Goal: Information Seeking & Learning: Understand process/instructions

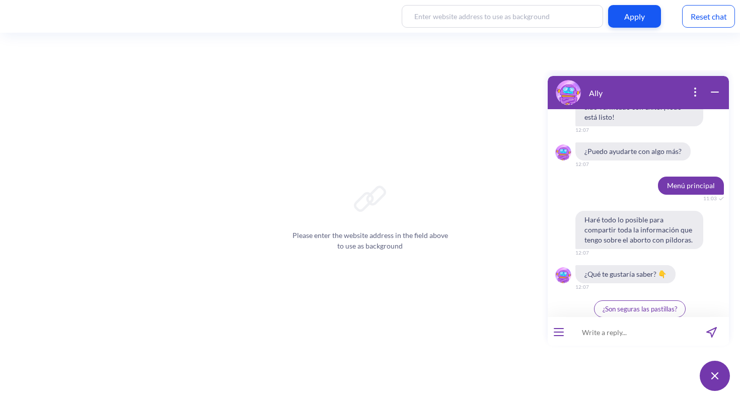
scroll to position [1058, 0]
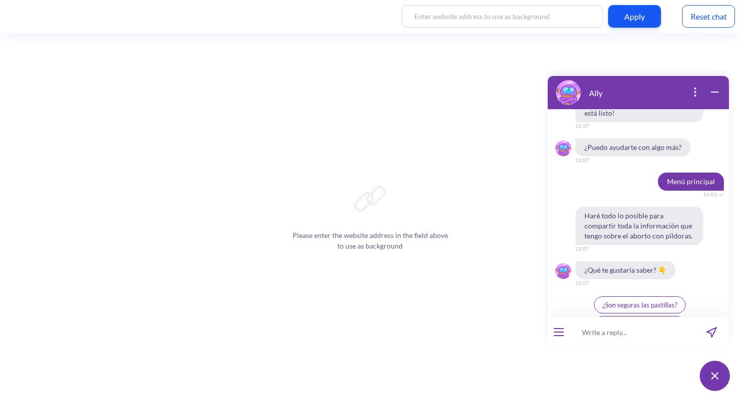
click at [559, 334] on button "open menu" at bounding box center [559, 332] width 10 height 8
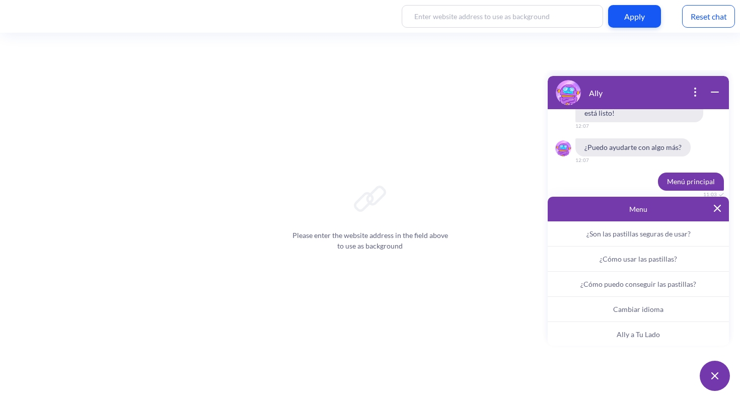
click at [626, 337] on span "Ally a Tu Lado" at bounding box center [637, 334] width 43 height 9
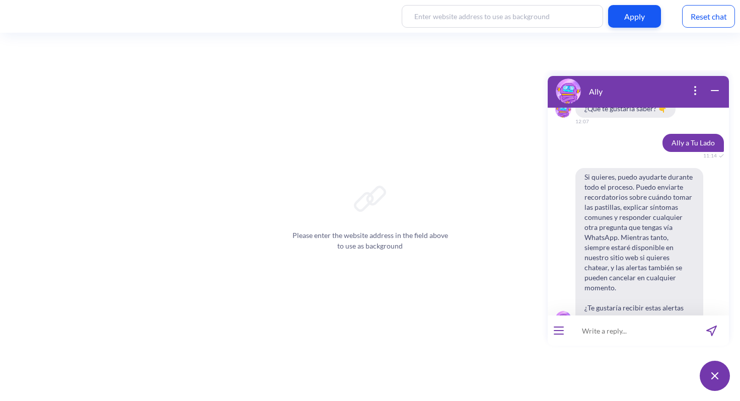
scroll to position [1218, 0]
click at [623, 349] on span "Sí" at bounding box center [625, 353] width 5 height 8
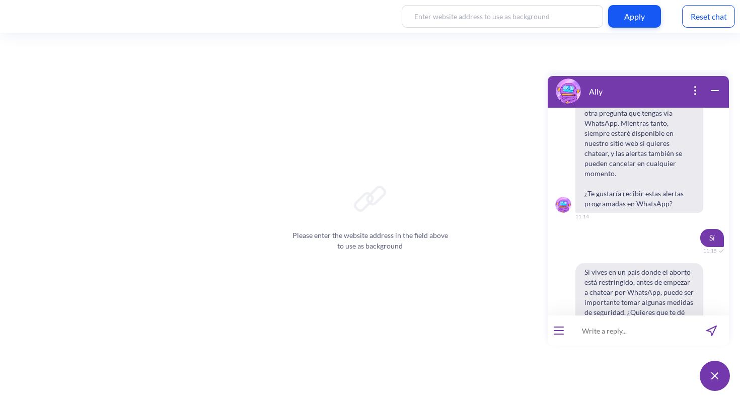
scroll to position [1336, 0]
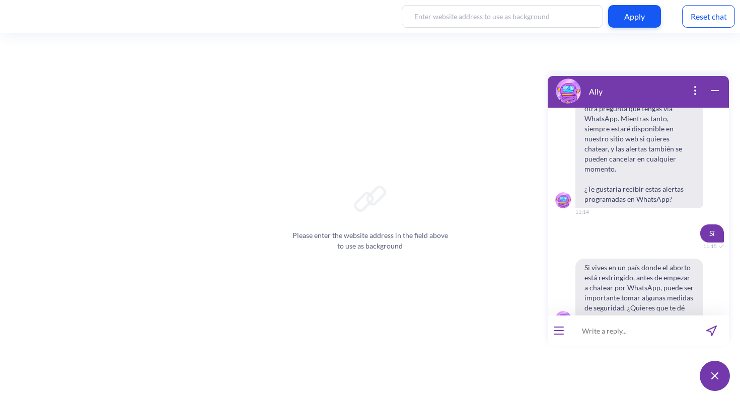
click at [648, 349] on span "No" at bounding box center [652, 353] width 9 height 8
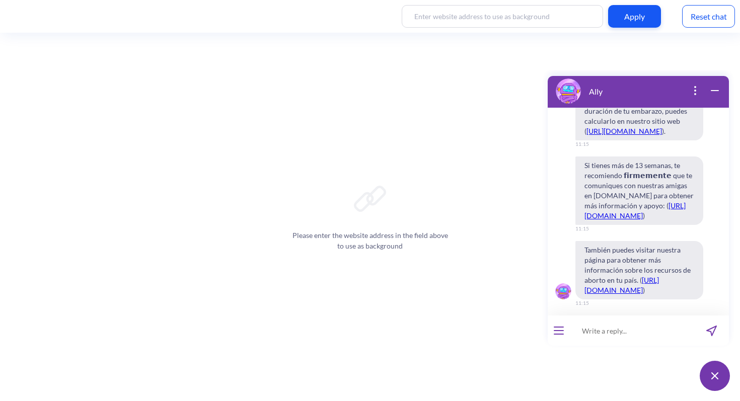
scroll to position [1925, 0]
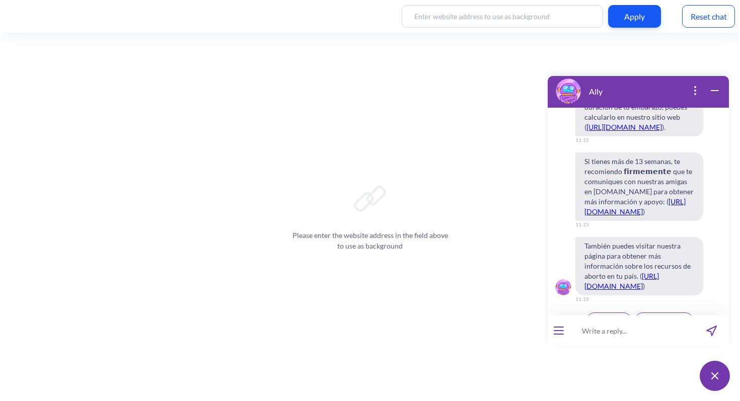
click at [609, 317] on span "Continuar" at bounding box center [608, 321] width 29 height 8
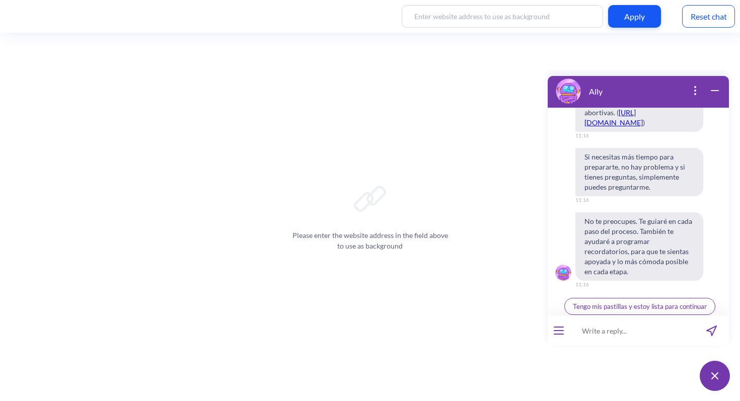
scroll to position [2411, 0]
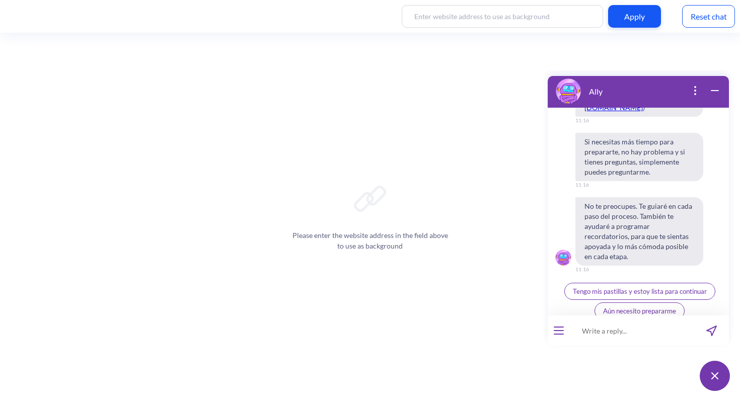
click at [647, 287] on span "Tengo mis pastillas y estoy lista para continuar" at bounding box center [640, 291] width 134 height 8
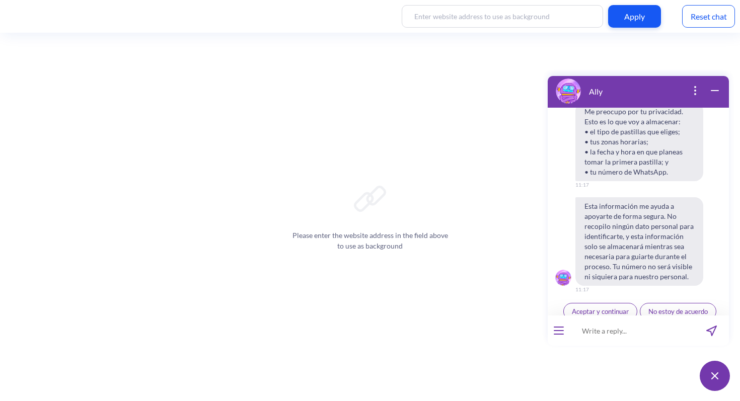
scroll to position [2635, 0]
click at [614, 307] on span "Aceptar y continuar" at bounding box center [600, 311] width 57 height 8
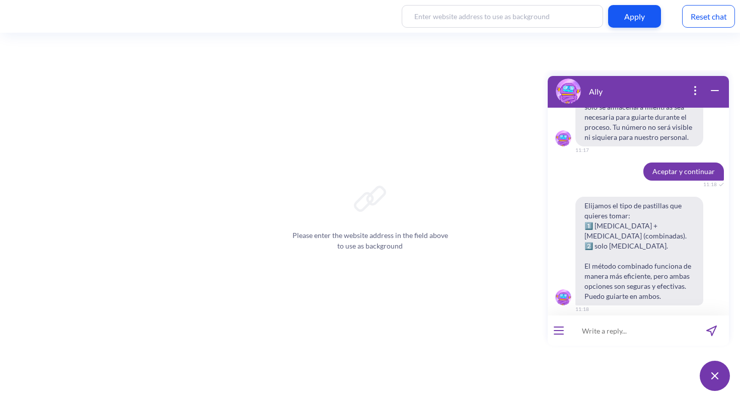
scroll to position [2794, 0]
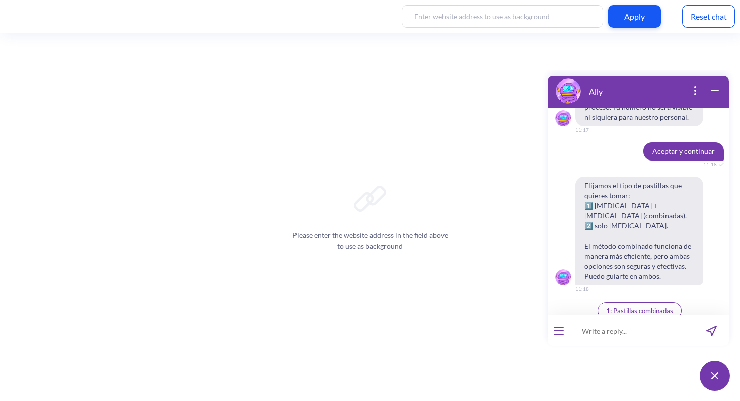
click at [662, 327] on span "2: Solo [MEDICAL_DATA]" at bounding box center [639, 331] width 74 height 8
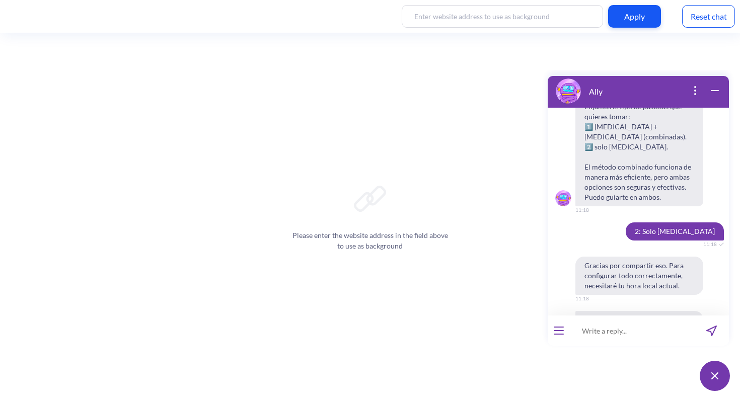
scroll to position [2928, 0]
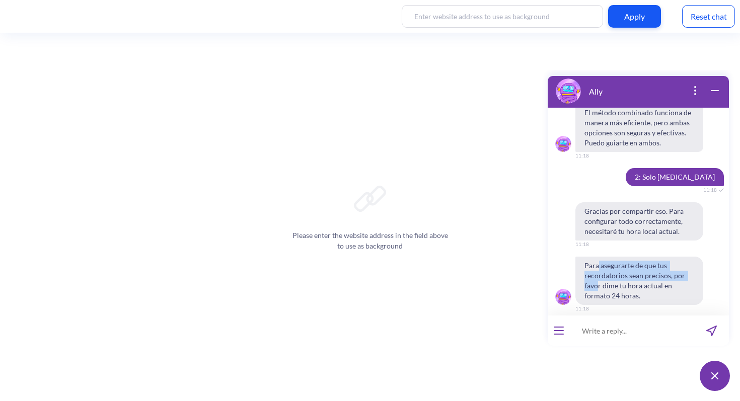
drag, startPoint x: 598, startPoint y: 260, endPoint x: 599, endPoint y: 282, distance: 21.7
click at [598, 281] on span "Para asegurarte de que tus recordatorios sean precisos, por favor dime tu hora …" at bounding box center [639, 281] width 128 height 48
click at [600, 328] on input at bounding box center [632, 331] width 124 height 30
type input "11:19"
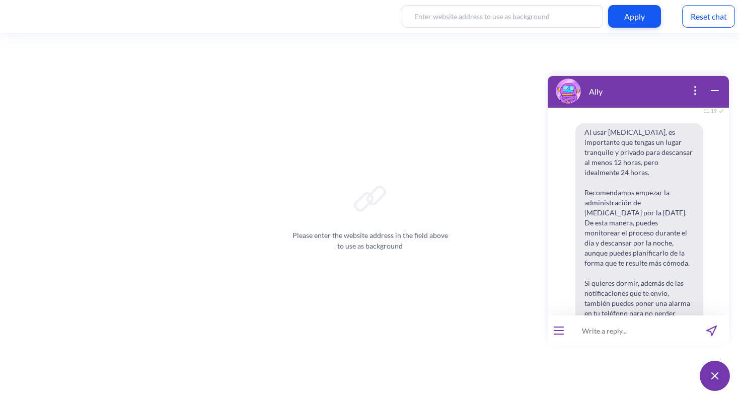
scroll to position [3148, 0]
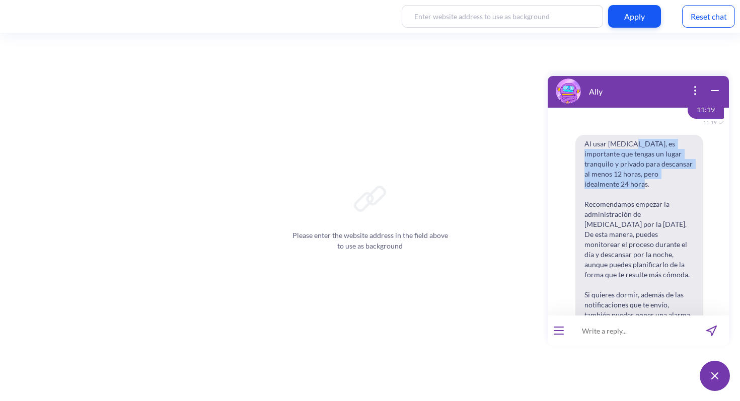
drag, startPoint x: 633, startPoint y: 135, endPoint x: 632, endPoint y: 174, distance: 38.8
click at [632, 174] on span "Al usar [MEDICAL_DATA], es importante que tengas un lugar tranquilo y privado p…" at bounding box center [639, 239] width 128 height 209
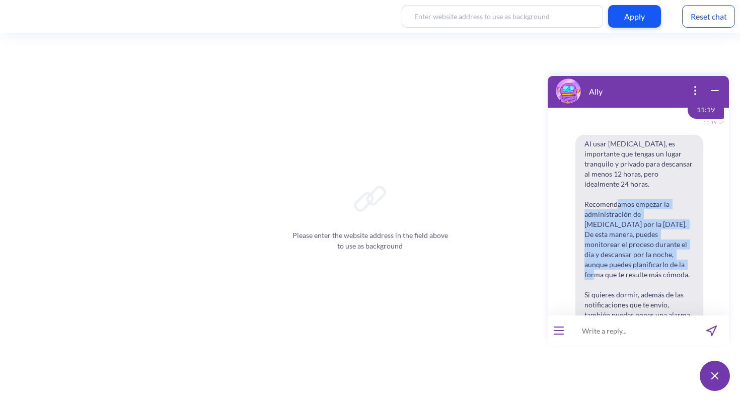
drag, startPoint x: 628, startPoint y: 186, endPoint x: 616, endPoint y: 243, distance: 58.2
click at [616, 243] on span "Al usar [MEDICAL_DATA], es importante que tengas un lugar tranquilo y privado p…" at bounding box center [639, 239] width 128 height 209
click at [619, 238] on span "Al usar [MEDICAL_DATA], es importante que tengas un lugar tranquilo y privado p…" at bounding box center [639, 239] width 128 height 209
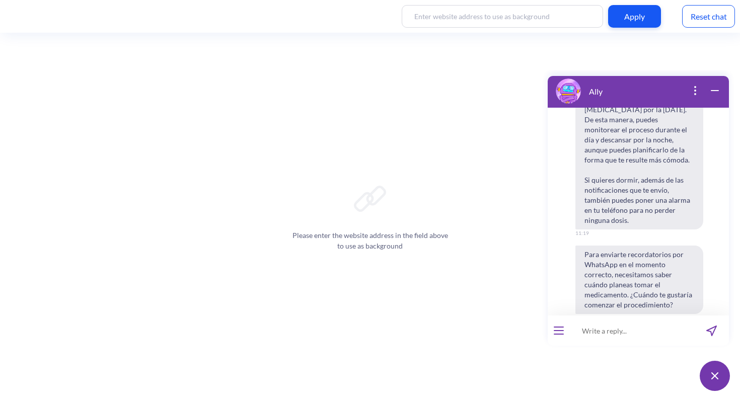
scroll to position [3306, 0]
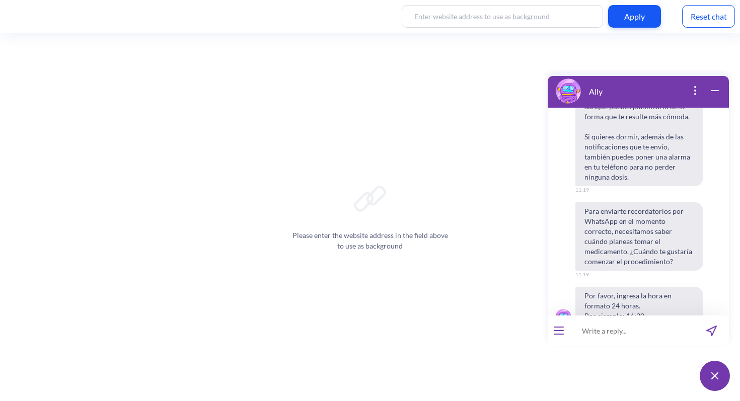
click at [597, 333] on input at bounding box center [632, 331] width 124 height 30
type input "12:00"
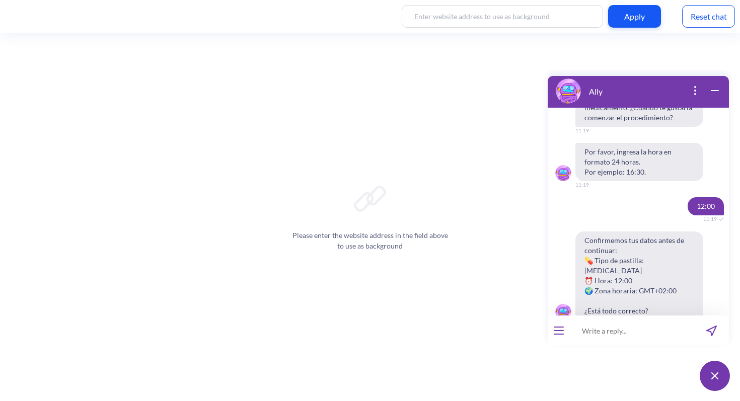
scroll to position [3454, 0]
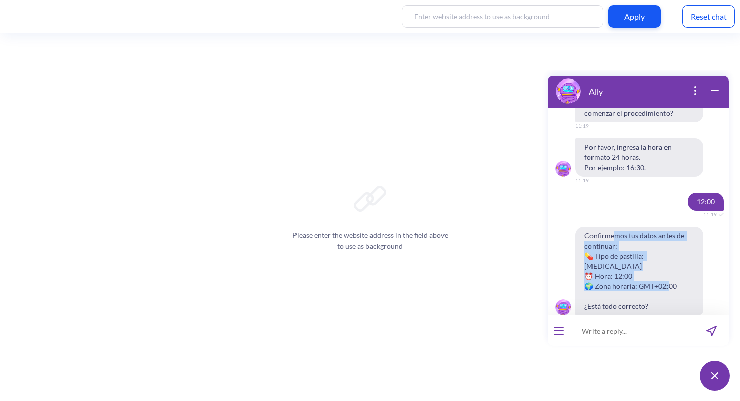
drag, startPoint x: 616, startPoint y: 219, endPoint x: 615, endPoint y: 254, distance: 34.7
click at [615, 254] on span "Confirmemos tus datos antes de continuar: 💊 Tipo de pastilla: [MEDICAL_DATA] ⏰ …" at bounding box center [639, 271] width 128 height 89
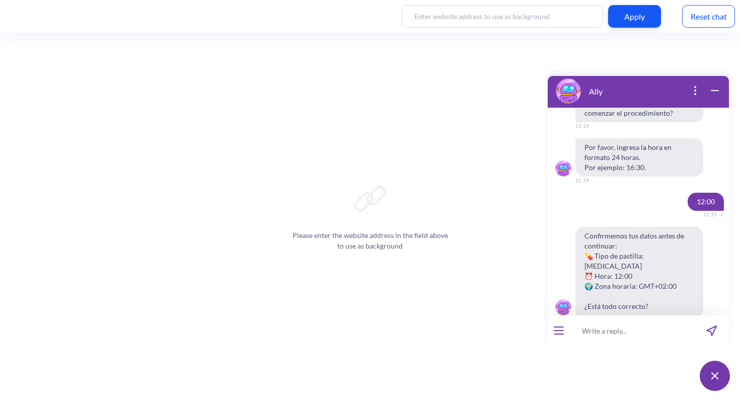
click at [615, 269] on span "Confirmemos tus datos antes de continuar: 💊 Tipo de pastilla: [MEDICAL_DATA] ⏰ …" at bounding box center [639, 271] width 128 height 89
click at [595, 332] on div "Sí, está bien" at bounding box center [602, 342] width 54 height 20
click at [595, 333] on button "Sí, está bien" at bounding box center [603, 341] width 51 height 17
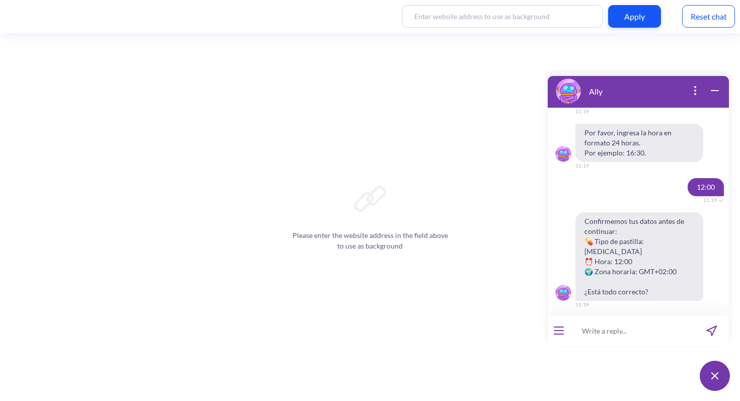
click at [604, 330] on input at bounding box center [632, 331] width 124 height 30
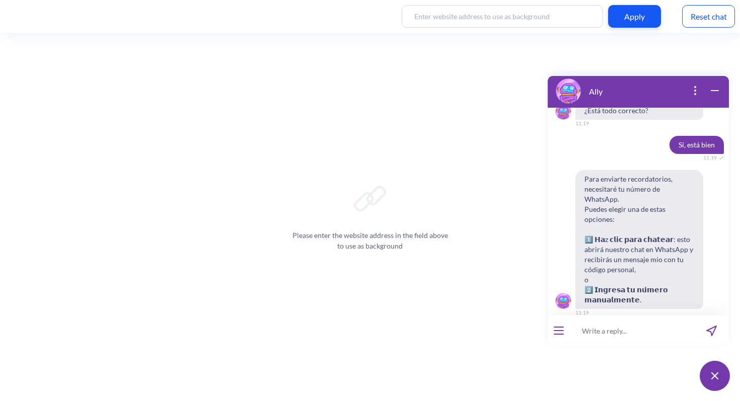
scroll to position [3653, 0]
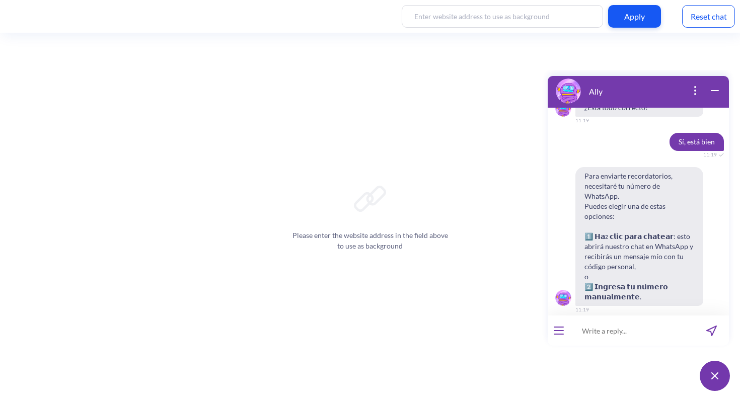
click at [650, 328] on span "Ingresar manualmente" at bounding box center [682, 332] width 65 height 8
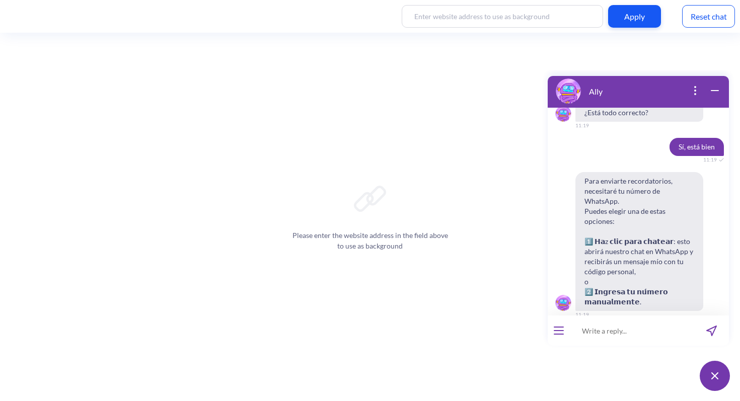
click at [612, 336] on input at bounding box center [632, 331] width 124 height 30
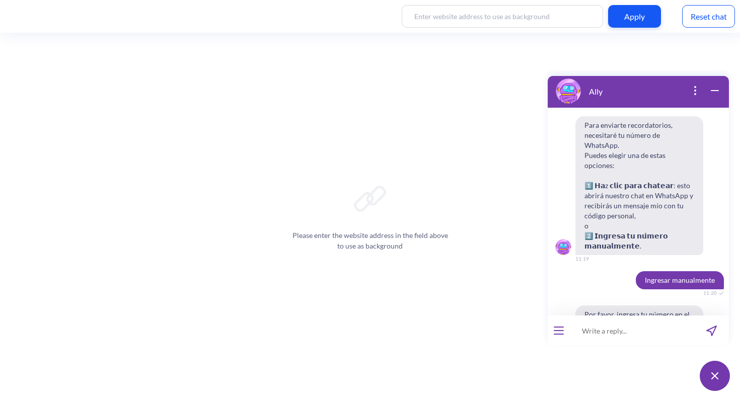
scroll to position [3713, 0]
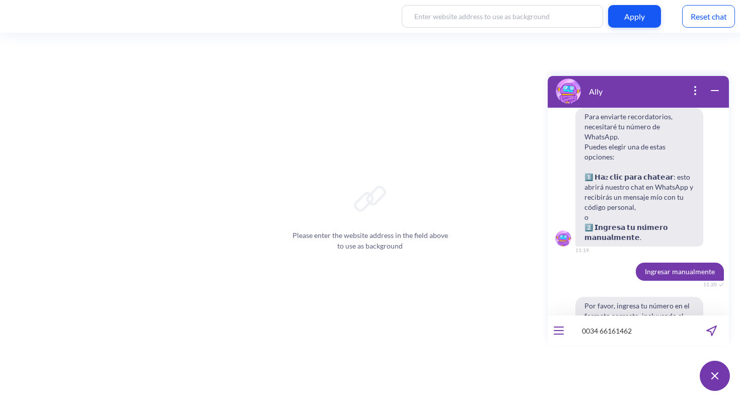
type input "0034 661614628"
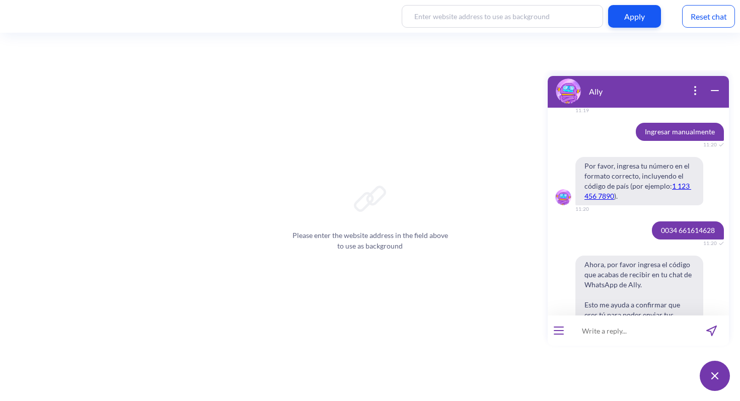
scroll to position [3861, 0]
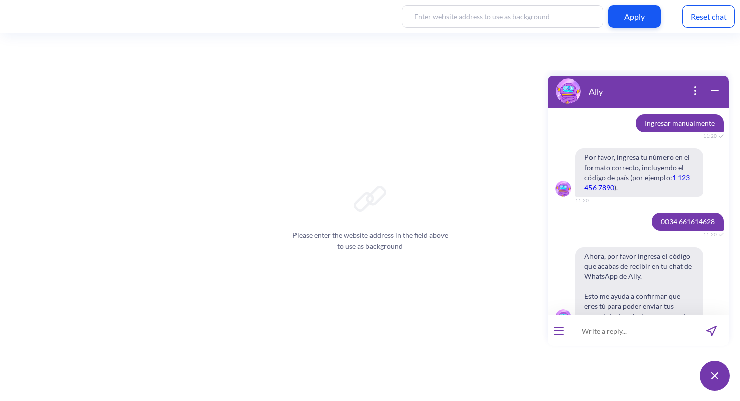
click at [637, 347] on span "Cambiar número" at bounding box center [639, 351] width 48 height 8
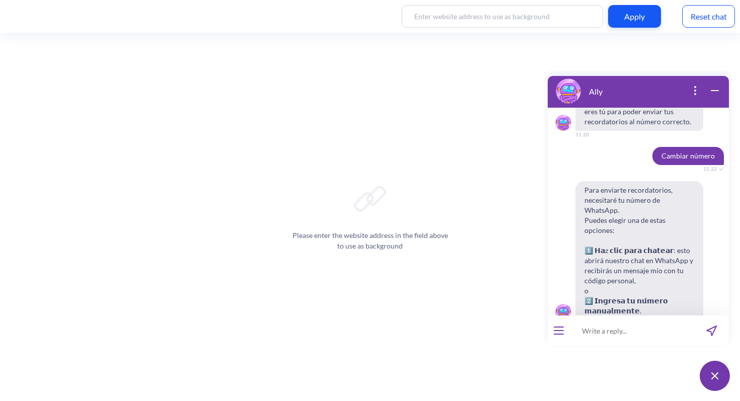
scroll to position [4060, 0]
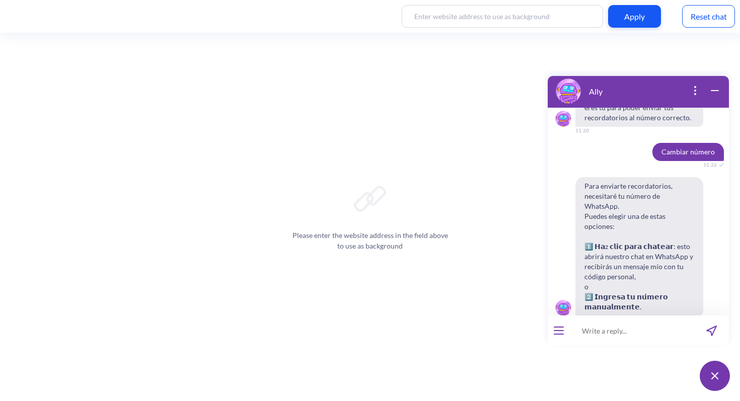
click at [630, 338] on span "Hacer clic para chatear" at bounding box center [597, 342] width 66 height 8
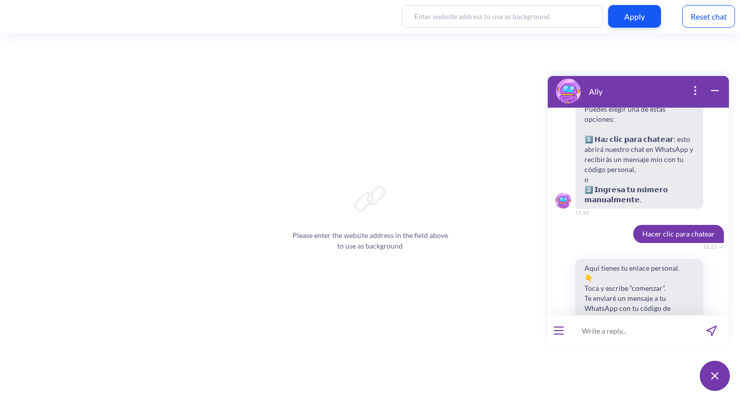
scroll to position [4167, 0]
click at [653, 328] on button "Abrir chat de WhatsApp" at bounding box center [639, 337] width 128 height 18
click at [662, 328] on button "Abrir chat de WhatsApp" at bounding box center [639, 337] width 128 height 18
click at [625, 322] on input at bounding box center [632, 331] width 124 height 30
paste input "398421"
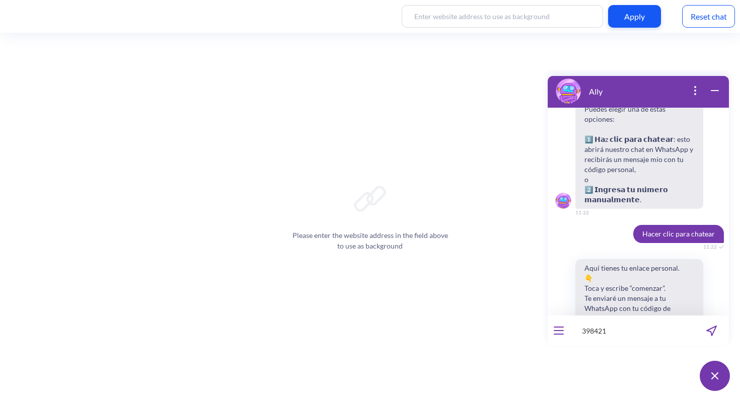
type input "398421"
click at [649, 367] on span "Continuar" at bounding box center [639, 371] width 29 height 8
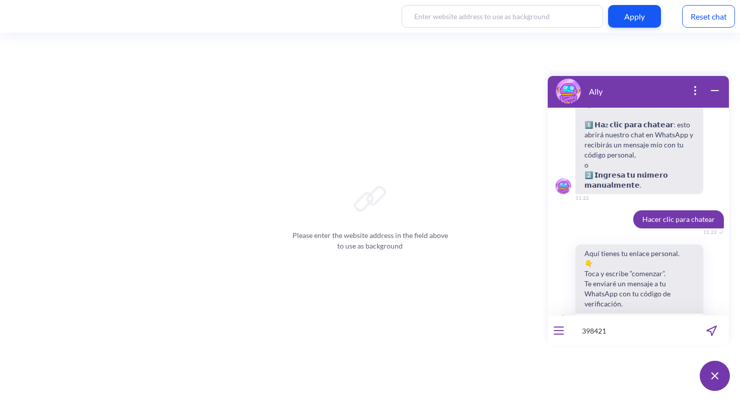
scroll to position [4192, 0]
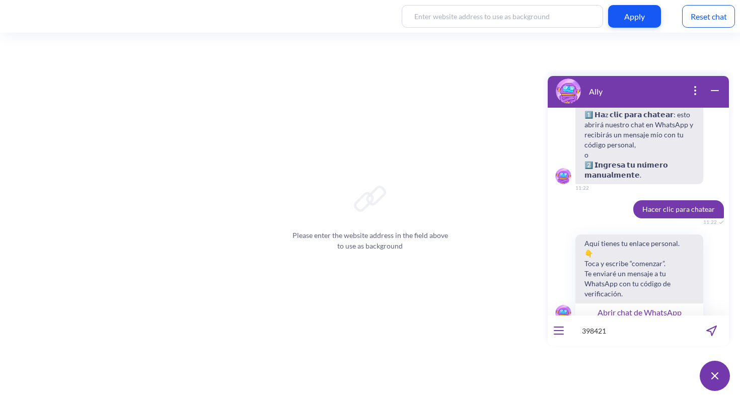
click at [619, 333] on input "398421" at bounding box center [632, 331] width 124 height 30
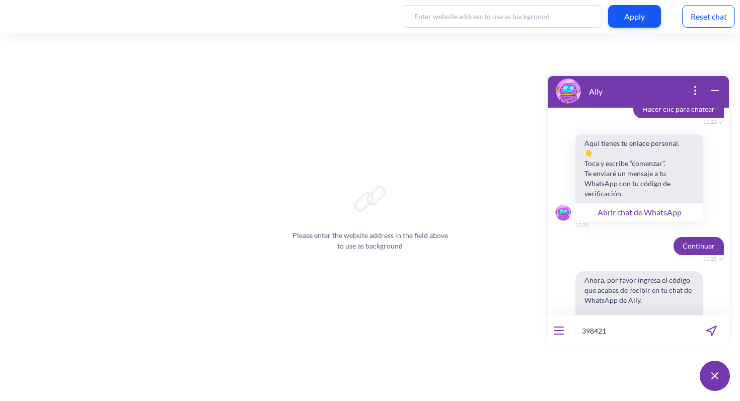
scroll to position [4296, 0]
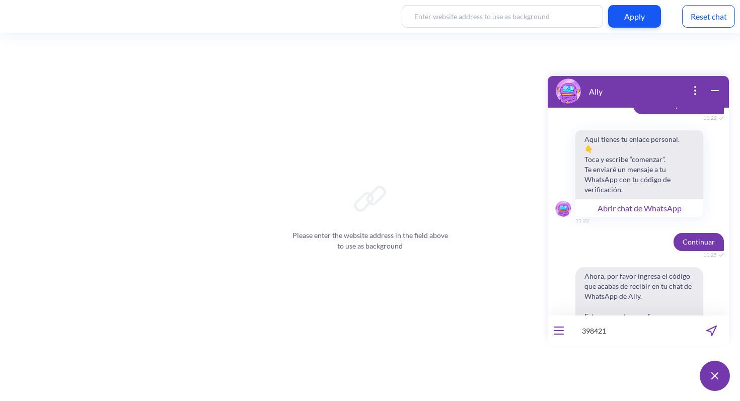
click at [607, 363] on button "Cambiar número" at bounding box center [639, 371] width 65 height 17
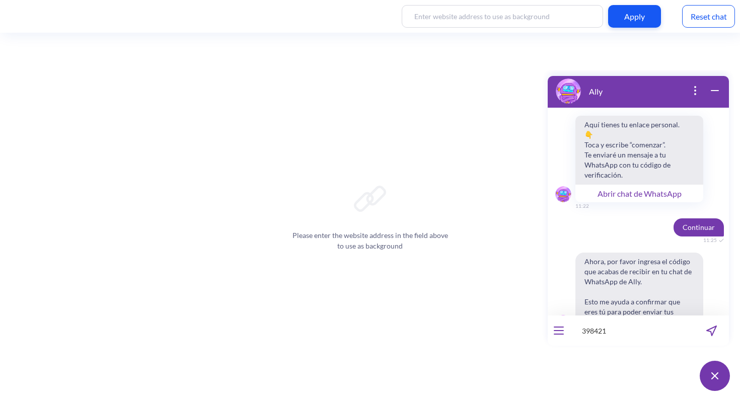
click at [619, 333] on input "398421" at bounding box center [632, 331] width 124 height 30
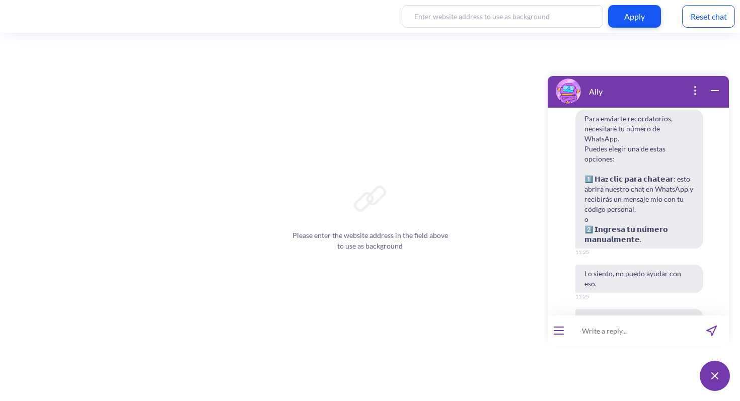
scroll to position [4618, 0]
click at [643, 387] on span "No, gracias" at bounding box center [639, 391] width 32 height 8
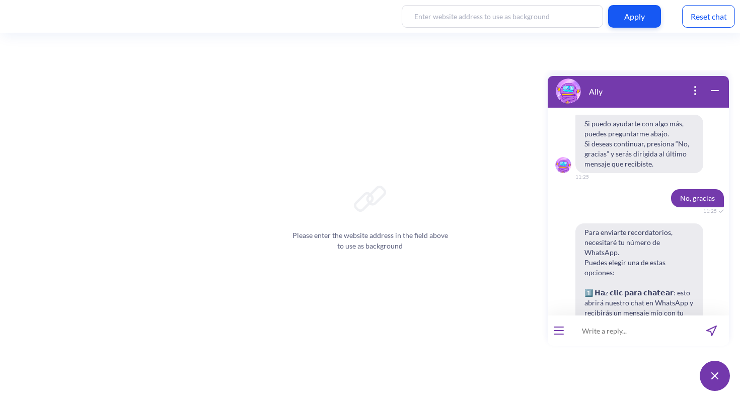
scroll to position [4817, 0]
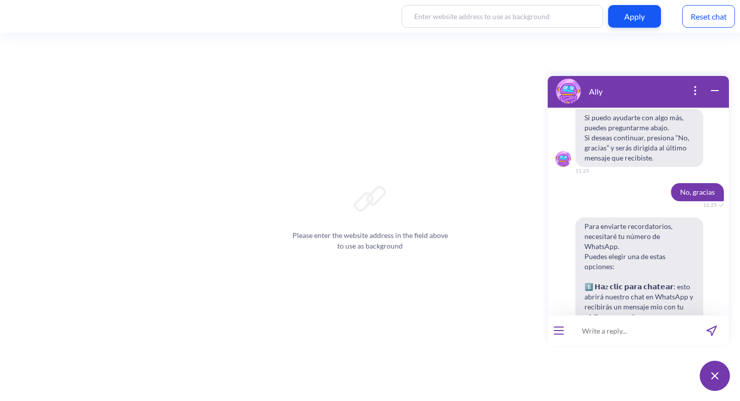
click at [625, 378] on span "Hacer clic para chatear" at bounding box center [597, 382] width 66 height 8
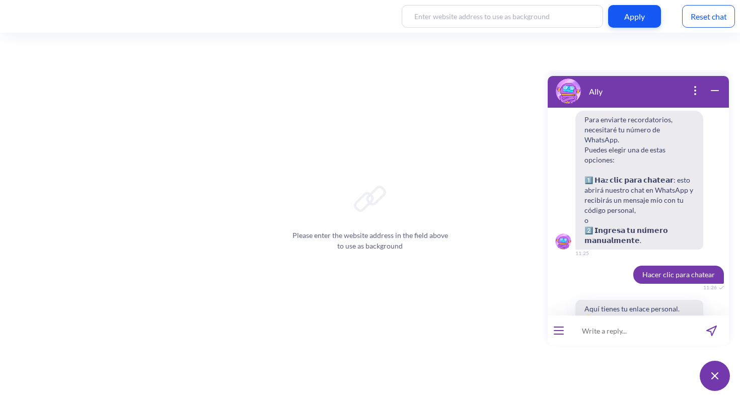
scroll to position [4924, 0]
click at [631, 367] on button "Abrir chat de WhatsApp" at bounding box center [639, 376] width 128 height 18
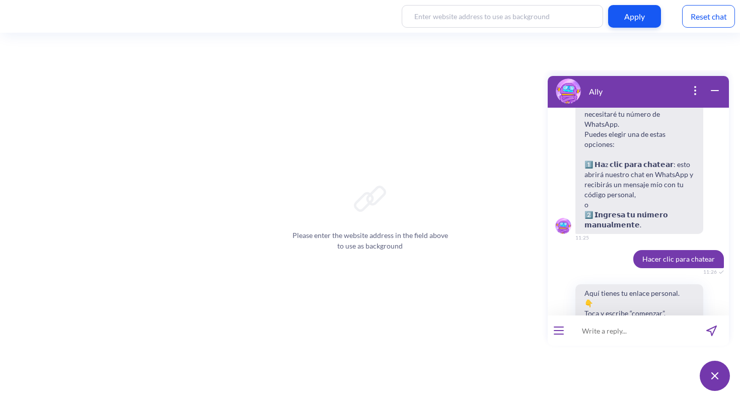
click at [627, 330] on input at bounding box center [632, 331] width 124 height 30
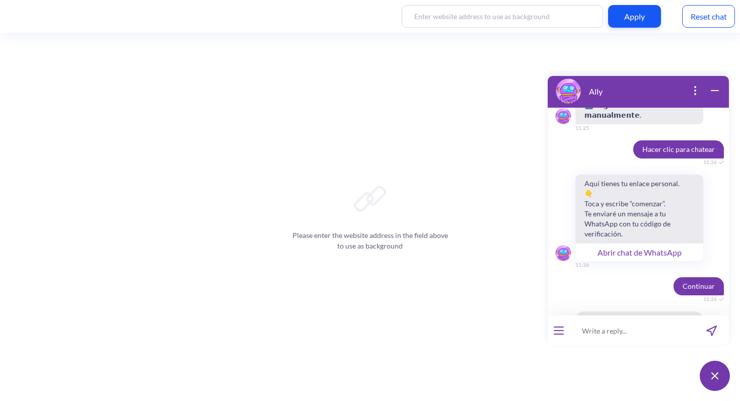
scroll to position [5053, 0]
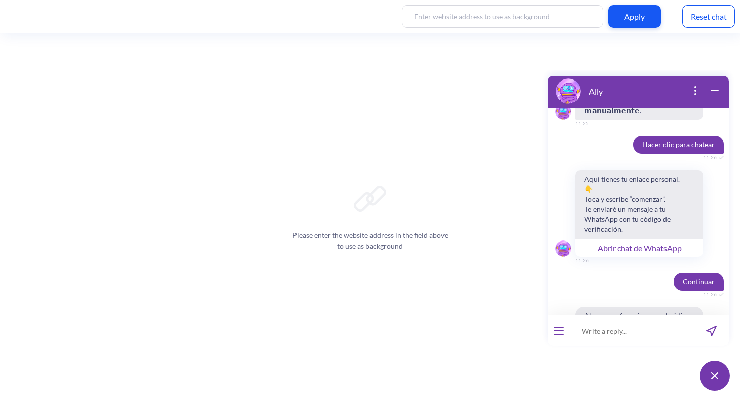
click at [596, 339] on input at bounding box center [632, 331] width 124 height 30
paste input "292863"
type input "292863"
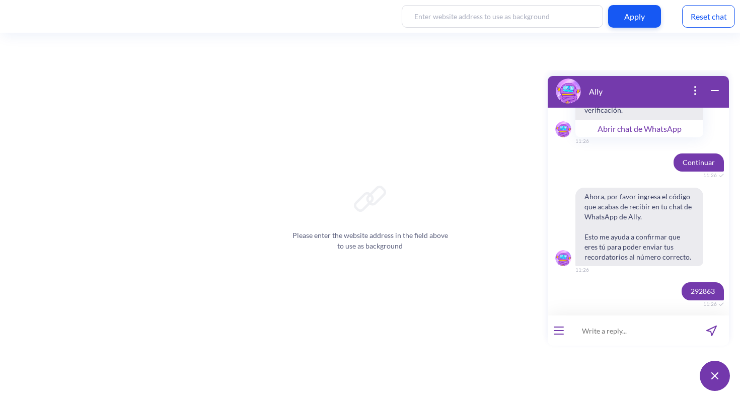
scroll to position [5176, 0]
